Goal: Information Seeking & Learning: Find specific fact

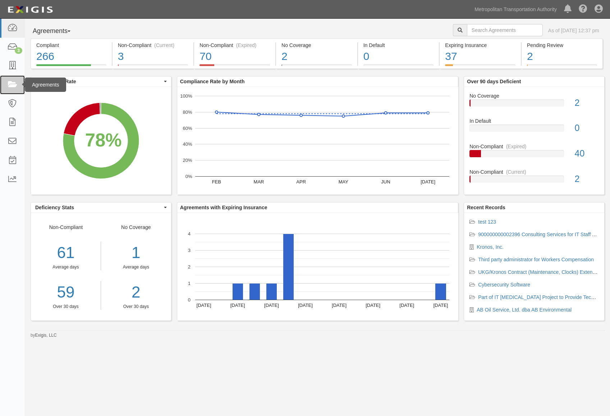
click at [12, 79] on link at bounding box center [12, 84] width 25 height 19
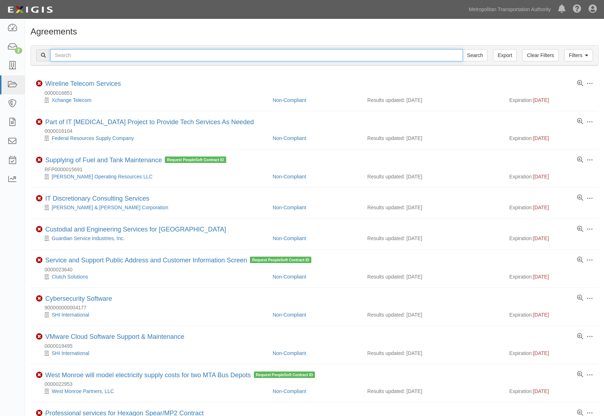
click at [86, 55] on input "text" at bounding box center [256, 55] width 413 height 12
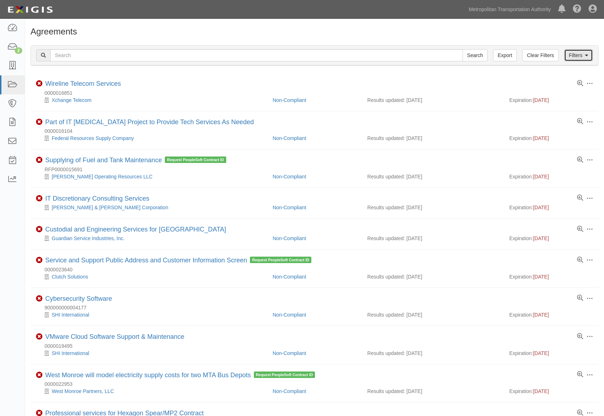
click at [580, 56] on link "Filters" at bounding box center [578, 55] width 29 height 12
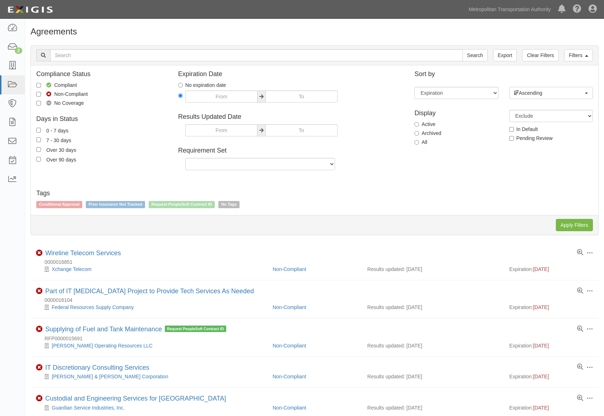
click at [419, 139] on label "All" at bounding box center [421, 142] width 13 height 7
click at [419, 140] on input "All" at bounding box center [417, 142] width 5 height 5
radio input "true"
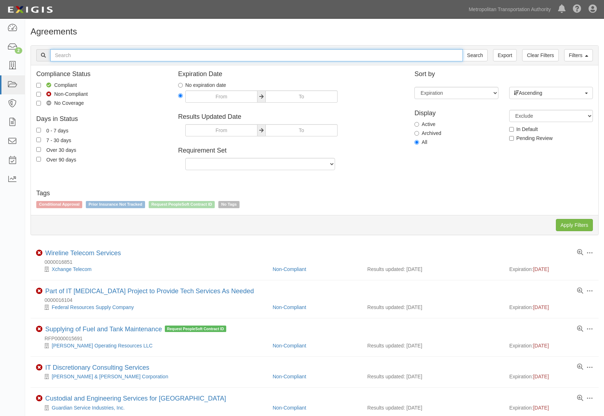
click at [192, 53] on input "text" at bounding box center [256, 55] width 413 height 12
paste input "NY0307100"
type input "NY0307100"
click at [463, 49] on input "Search" at bounding box center [475, 55] width 25 height 12
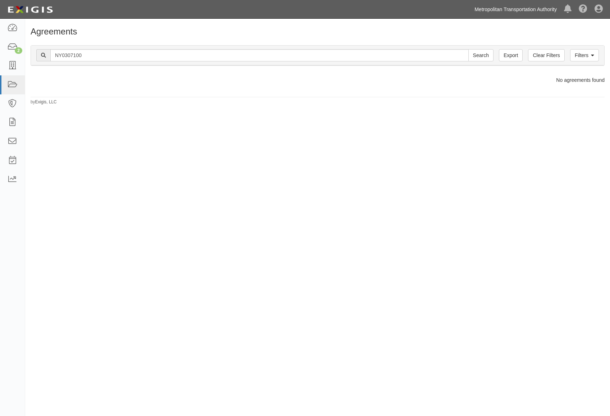
click at [492, 10] on link "Metropolitan Transportation Authority" at bounding box center [515, 9] width 89 height 14
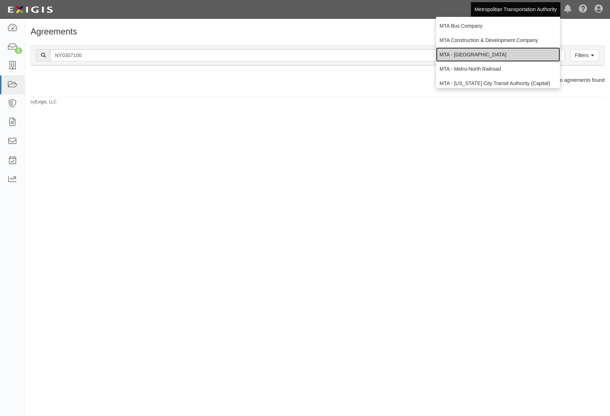
click at [496, 57] on link "MTA - [GEOGRAPHIC_DATA]" at bounding box center [498, 54] width 124 height 14
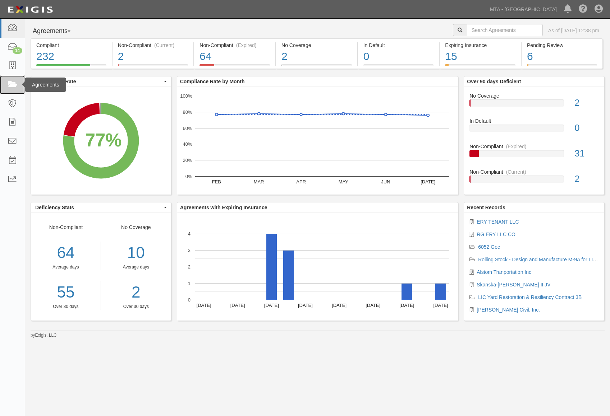
click at [16, 84] on icon at bounding box center [12, 85] width 10 height 8
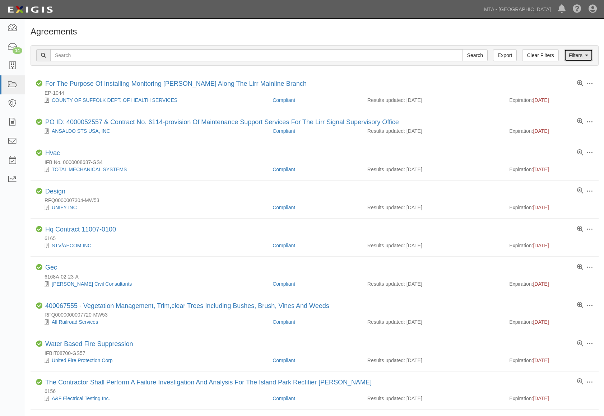
click at [580, 57] on link "Filters" at bounding box center [578, 55] width 29 height 12
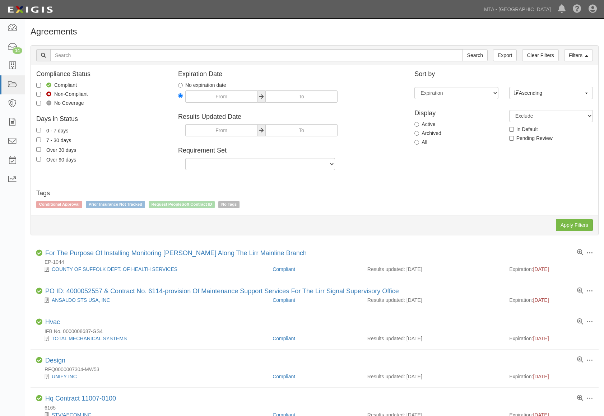
click at [420, 142] on label "All" at bounding box center [421, 142] width 13 height 7
click at [419, 142] on input "All" at bounding box center [417, 142] width 5 height 5
radio input "true"
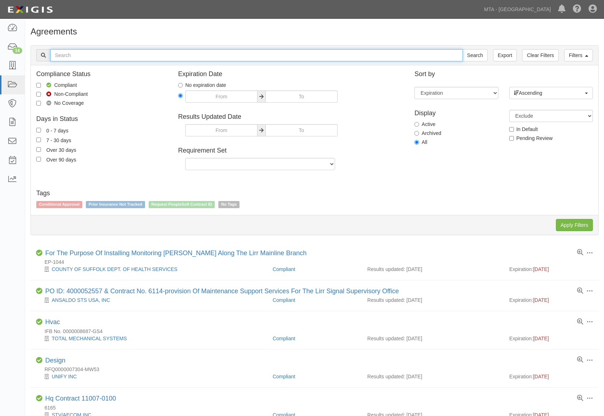
click at [134, 61] on input "text" at bounding box center [256, 55] width 413 height 12
paste input "NY0307100"
type input "NY0307100"
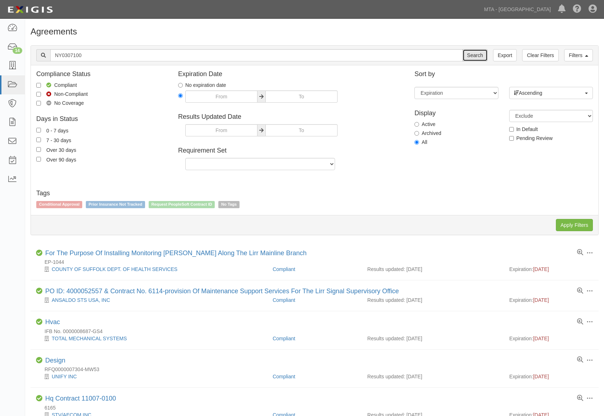
click at [483, 52] on input "Search" at bounding box center [475, 55] width 25 height 12
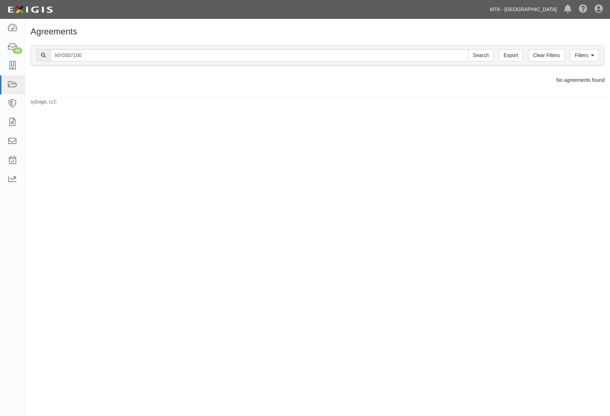
click at [540, 7] on link "MTA - [GEOGRAPHIC_DATA]" at bounding box center [523, 9] width 74 height 14
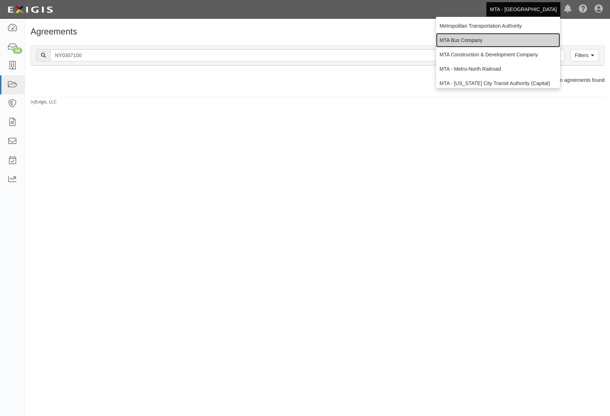
click at [488, 42] on link "MTA Bus Company" at bounding box center [498, 40] width 124 height 14
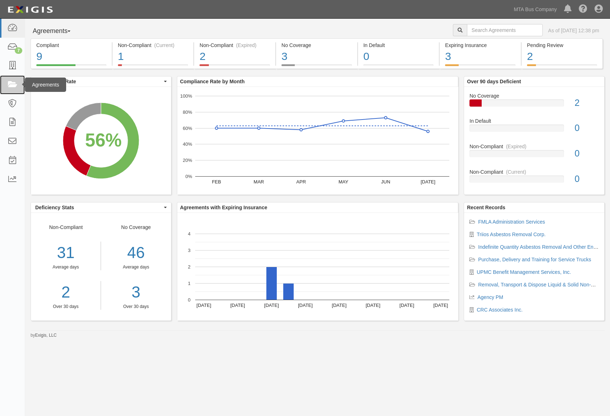
click at [15, 91] on link at bounding box center [12, 84] width 25 height 19
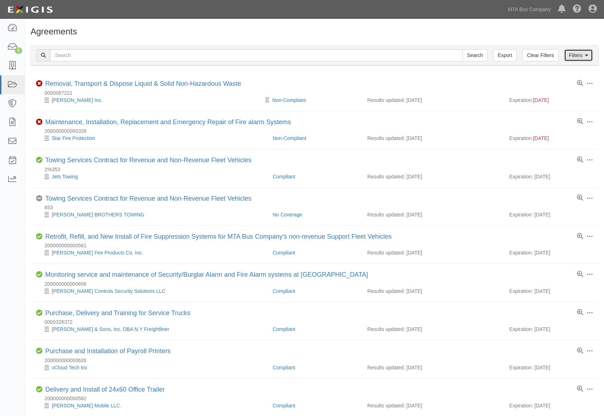
click at [588, 54] on icon at bounding box center [586, 55] width 3 height 5
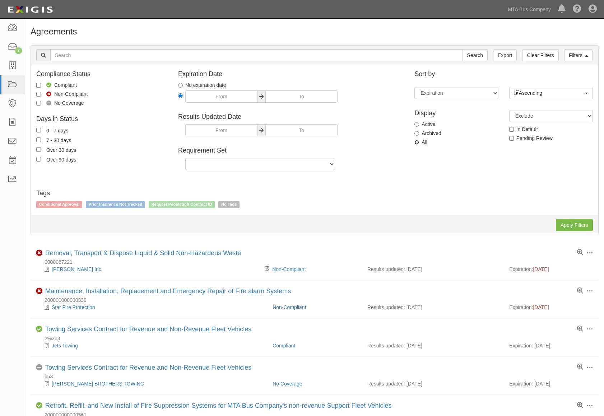
click at [418, 141] on input "All" at bounding box center [417, 142] width 5 height 5
radio input "true"
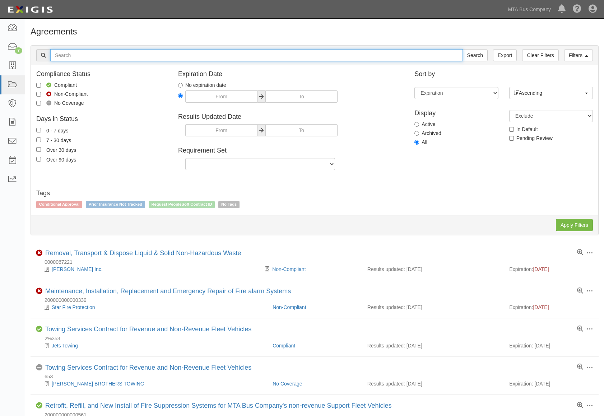
click at [204, 59] on input "text" at bounding box center [256, 55] width 413 height 12
paste input "NY0307100"
type input "NY0307100"
click at [463, 49] on input "Search" at bounding box center [475, 55] width 25 height 12
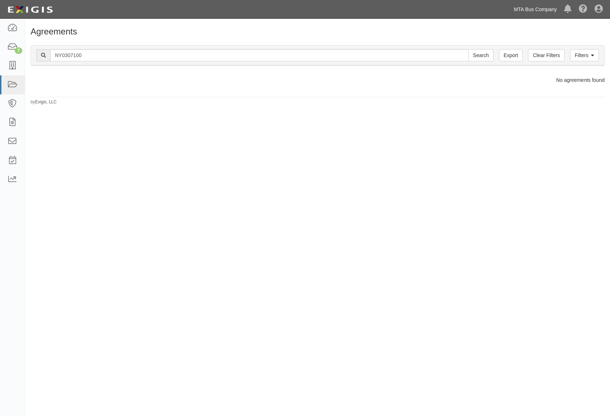
click at [533, 12] on link "MTA Bus Company" at bounding box center [535, 9] width 50 height 14
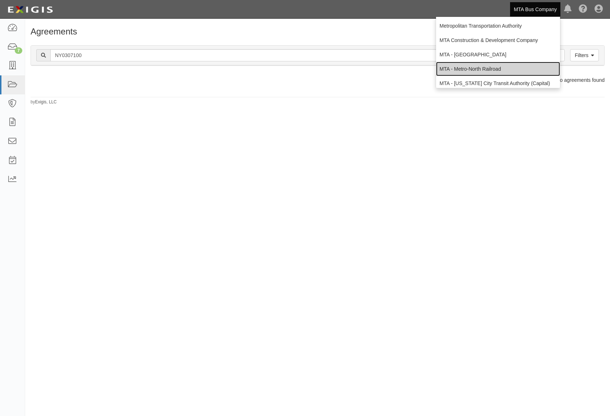
click at [510, 70] on link "MTA - Metro-North Railroad" at bounding box center [498, 69] width 124 height 14
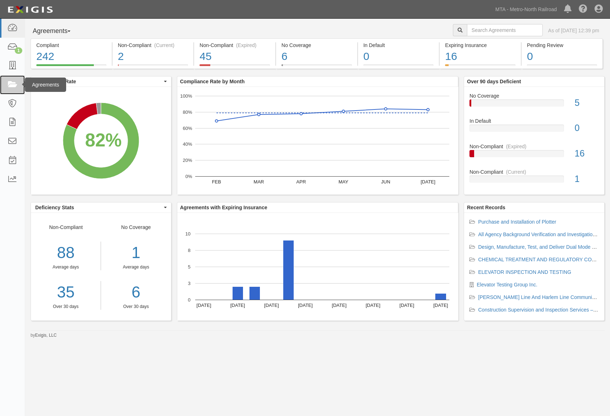
click at [11, 88] on icon at bounding box center [12, 85] width 10 height 8
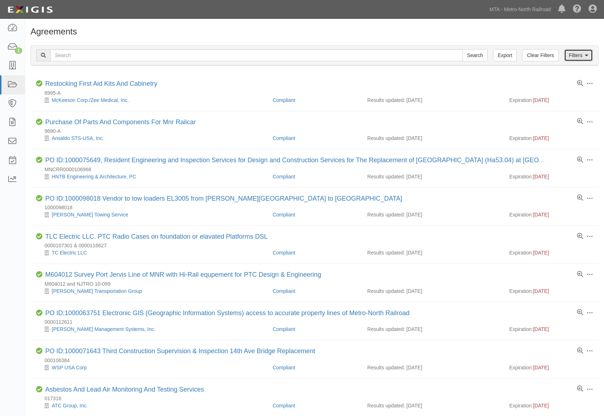
click at [581, 53] on link "Filters" at bounding box center [578, 55] width 29 height 12
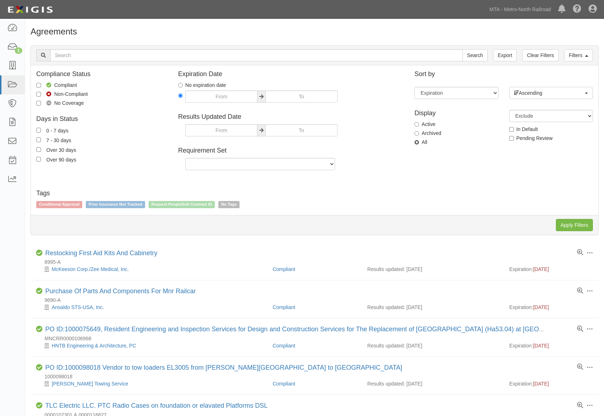
click at [417, 144] on input "All" at bounding box center [417, 142] width 5 height 5
radio input "true"
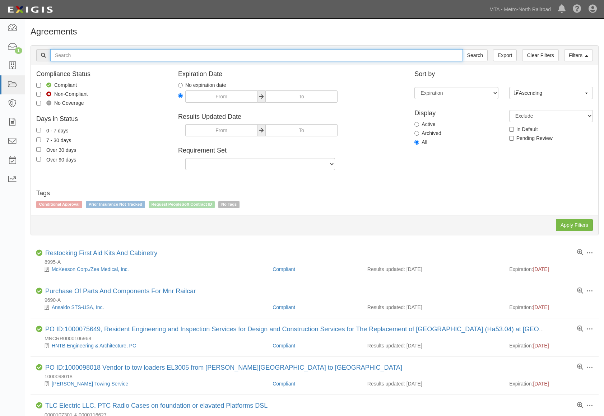
click at [160, 55] on input "text" at bounding box center [256, 55] width 413 height 12
paste input "NY0307100"
type input "NY0307100"
click at [463, 49] on input "Search" at bounding box center [475, 55] width 25 height 12
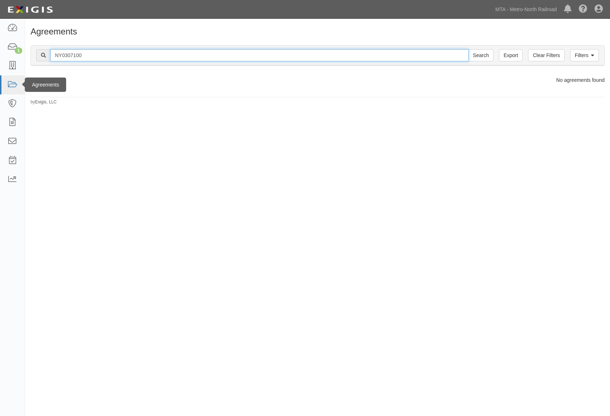
drag, startPoint x: 0, startPoint y: 0, endPoint x: 7, endPoint y: 77, distance: 77.6
click at [7, 77] on body "Toggle navigation Dashboard 1 Inbox Parties Agreements Coverages Documents Mess…" at bounding box center [305, 198] width 610 height 396
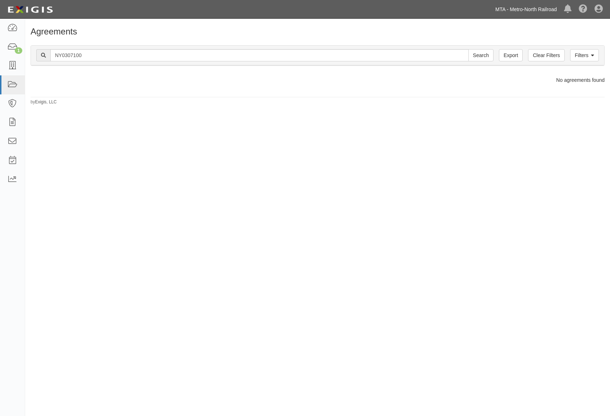
click at [542, 5] on link "MTA - Metro-North Railroad" at bounding box center [526, 9] width 69 height 14
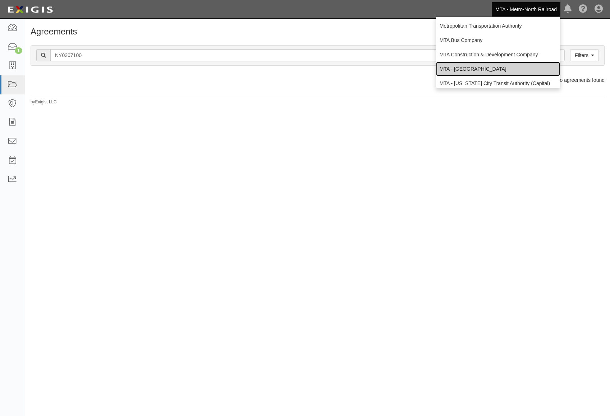
click at [493, 64] on link "MTA - [GEOGRAPHIC_DATA]" at bounding box center [498, 69] width 124 height 14
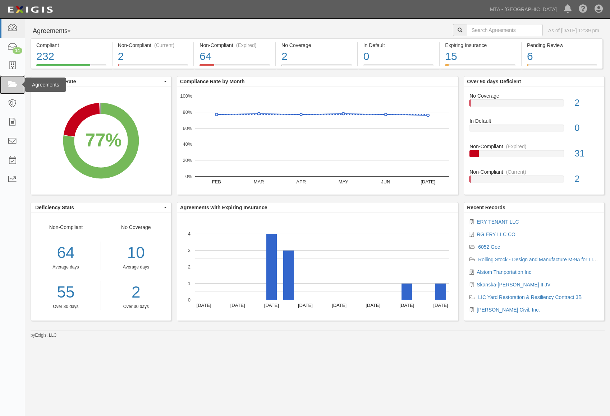
click at [11, 83] on icon at bounding box center [12, 85] width 10 height 8
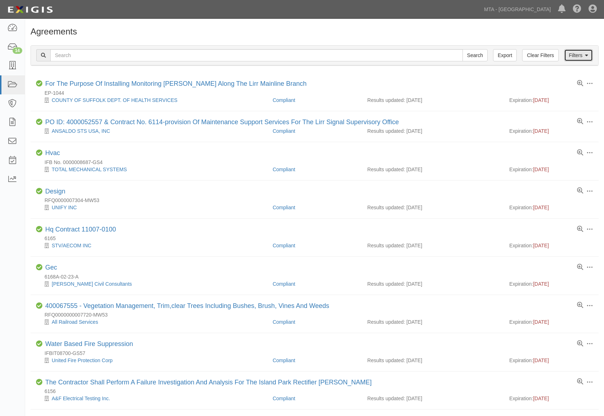
click at [588, 58] on icon at bounding box center [586, 55] width 3 height 5
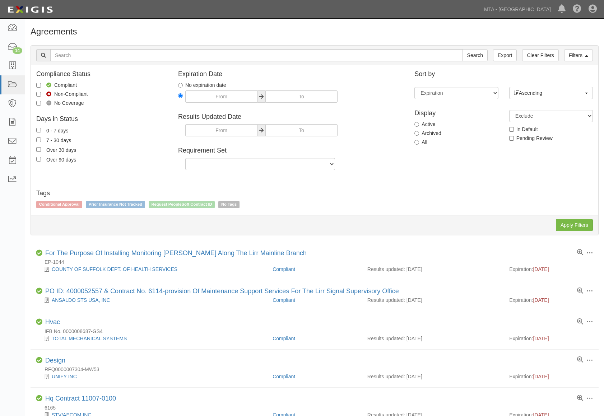
click at [419, 144] on label "All" at bounding box center [421, 142] width 13 height 7
click at [418, 143] on input "All" at bounding box center [417, 142] width 5 height 5
radio input "true"
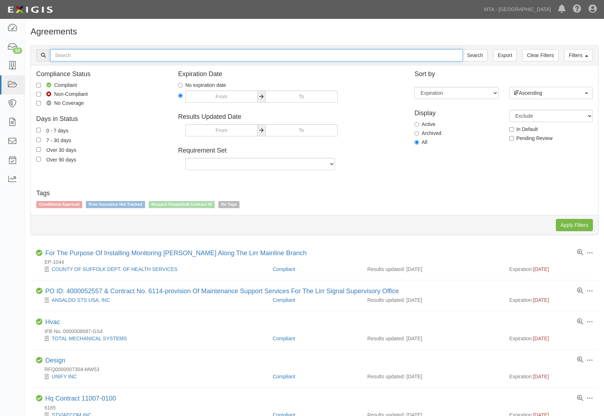
click at [94, 52] on input "text" at bounding box center [256, 55] width 413 height 12
type input "verisk"
click at [463, 49] on input "Search" at bounding box center [475, 55] width 25 height 12
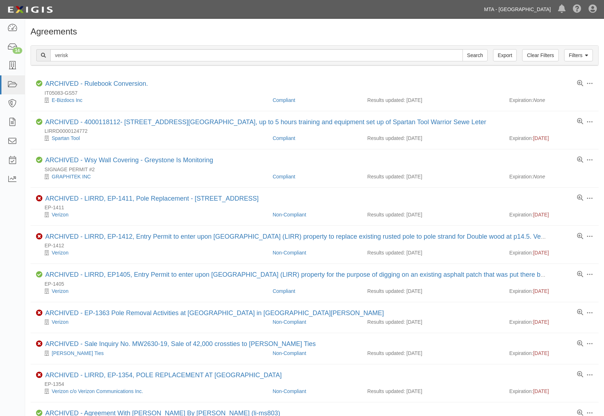
click at [510, 11] on link "MTA - [GEOGRAPHIC_DATA]" at bounding box center [518, 9] width 74 height 14
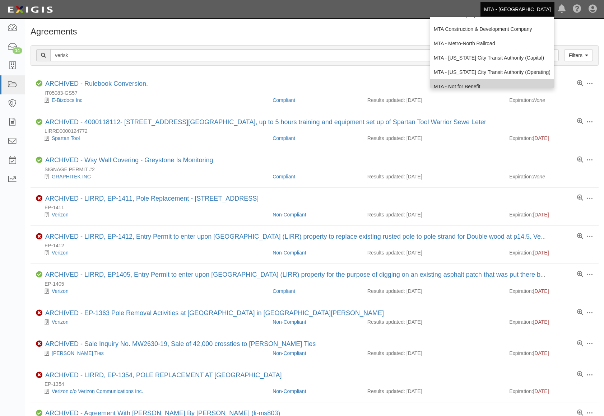
scroll to position [47, 0]
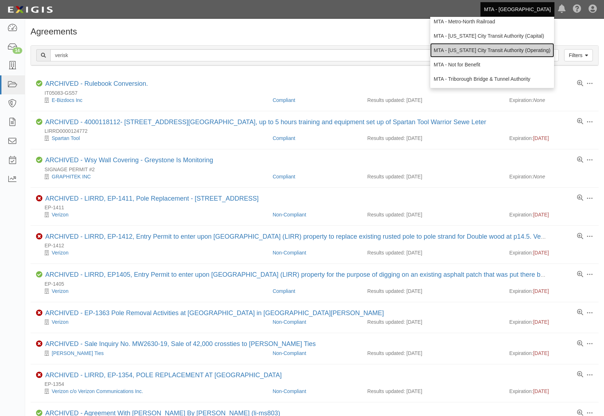
click at [508, 47] on link "MTA - [US_STATE] City Transit Authority (Operating)" at bounding box center [492, 50] width 124 height 14
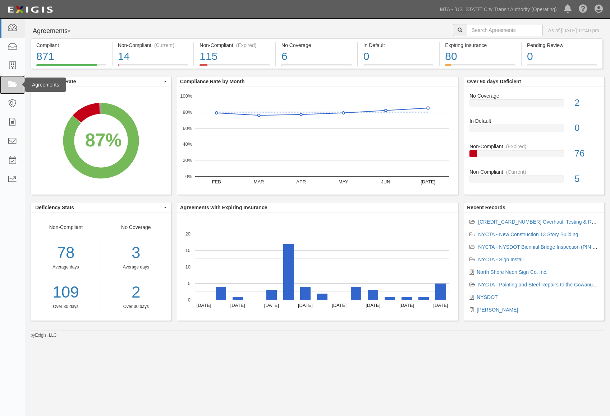
click at [18, 81] on link at bounding box center [12, 84] width 25 height 19
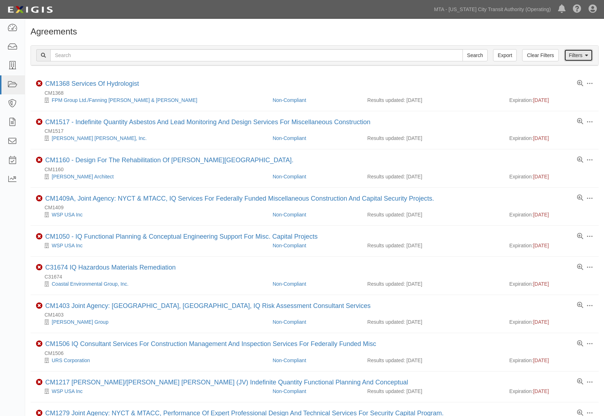
drag, startPoint x: 580, startPoint y: 56, endPoint x: 518, endPoint y: 58, distance: 62.2
click at [580, 56] on link "Filters" at bounding box center [578, 55] width 29 height 12
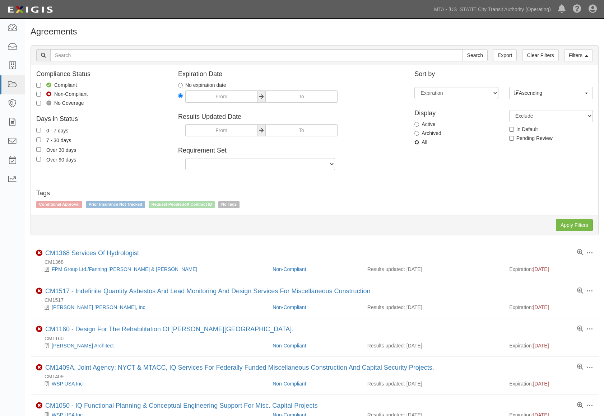
click at [418, 142] on input "All" at bounding box center [417, 142] width 5 height 5
radio input "true"
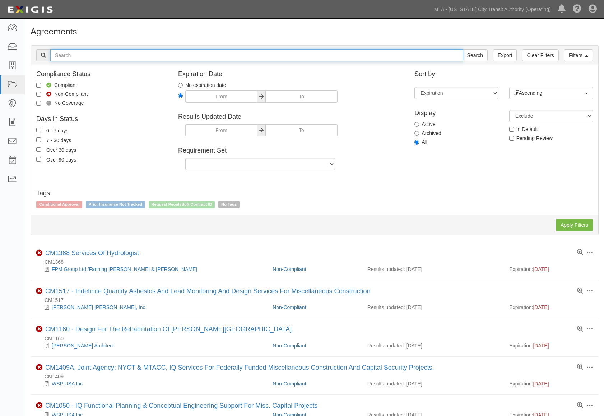
click at [88, 55] on input "text" at bounding box center [256, 55] width 413 height 12
paste input "NY0307100"
type input "NY0307100"
click at [463, 49] on input "Search" at bounding box center [475, 55] width 25 height 12
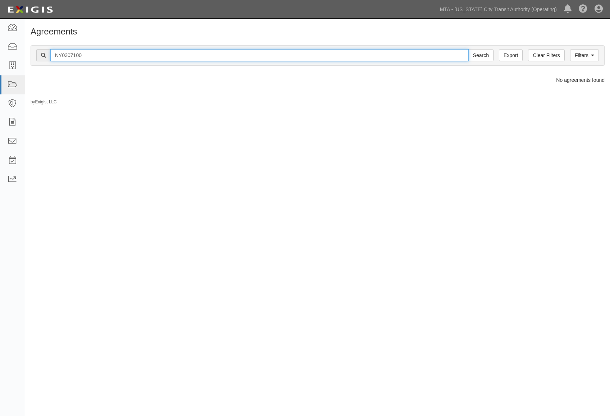
drag, startPoint x: -29, startPoint y: 52, endPoint x: -37, endPoint y: 52, distance: 8.3
click at [0, 52] on html "Toggle navigation Dashboard Inbox Parties Agreements Coverages Documents Messag…" at bounding box center [305, 198] width 610 height 396
type input "verisk"
click at [468, 49] on input "Search" at bounding box center [480, 55] width 25 height 12
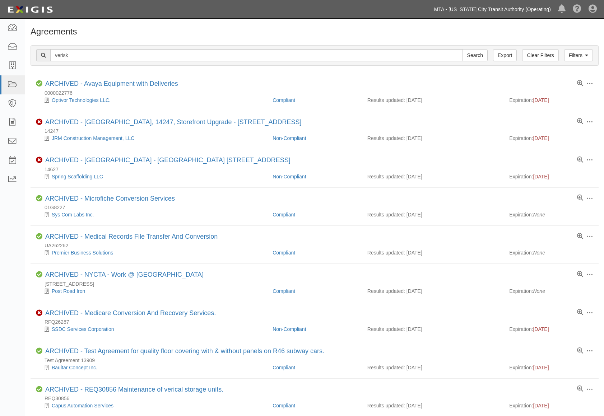
click at [498, 11] on link "MTA - [US_STATE] City Transit Authority (Operating)" at bounding box center [493, 9] width 124 height 14
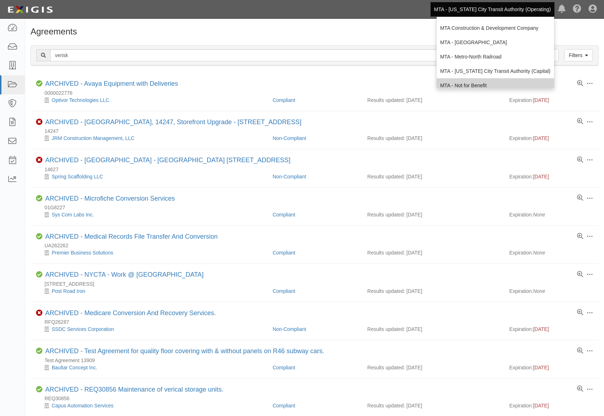
scroll to position [47, 0]
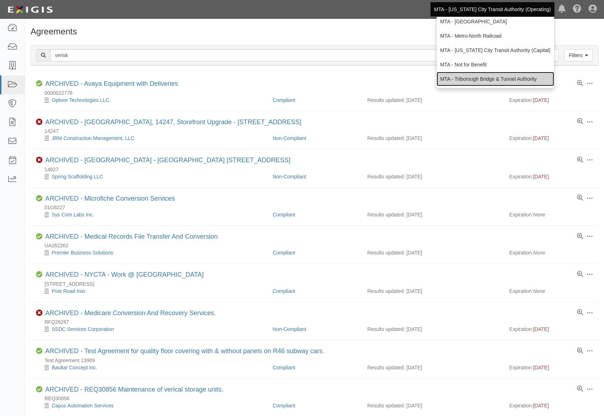
click at [481, 77] on link "MTA - Triborough Bridge & Tunnel Authority" at bounding box center [495, 79] width 117 height 14
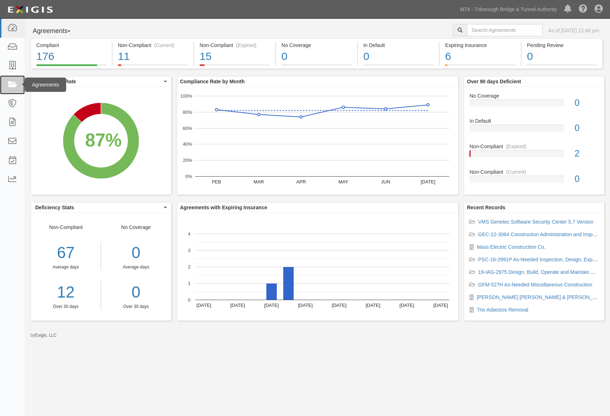
click at [19, 82] on link at bounding box center [12, 84] width 25 height 19
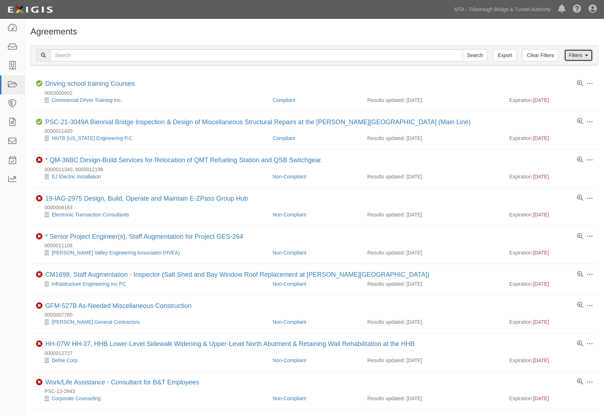
click at [573, 56] on link "Filters" at bounding box center [578, 55] width 29 height 12
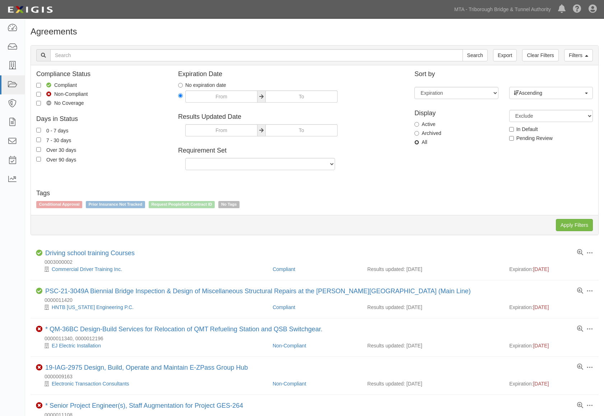
click at [417, 142] on input "All" at bounding box center [417, 142] width 5 height 5
radio input "true"
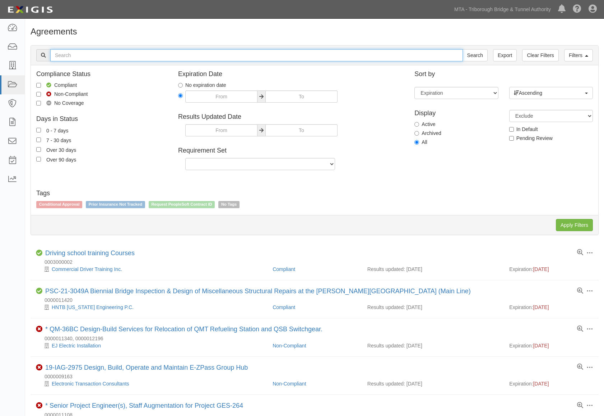
click at [112, 56] on input "text" at bounding box center [256, 55] width 413 height 12
paste input "NY0307100"
type input "NY0307100"
click at [463, 49] on input "Search" at bounding box center [475, 55] width 25 height 12
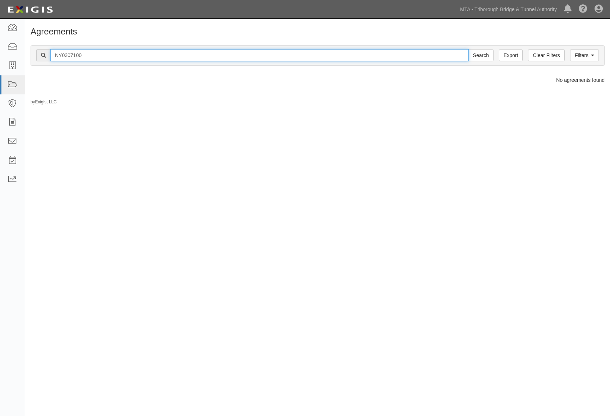
drag, startPoint x: 125, startPoint y: 60, endPoint x: -39, endPoint y: 59, distance: 164.2
click at [0, 59] on html "Toggle navigation Dashboard Inbox Parties Agreements Coverages Documents Messag…" at bounding box center [305, 198] width 610 height 396
type input "verisk"
click at [468, 49] on input "Search" at bounding box center [480, 55] width 25 height 12
